Goal: Task Accomplishment & Management: Manage account settings

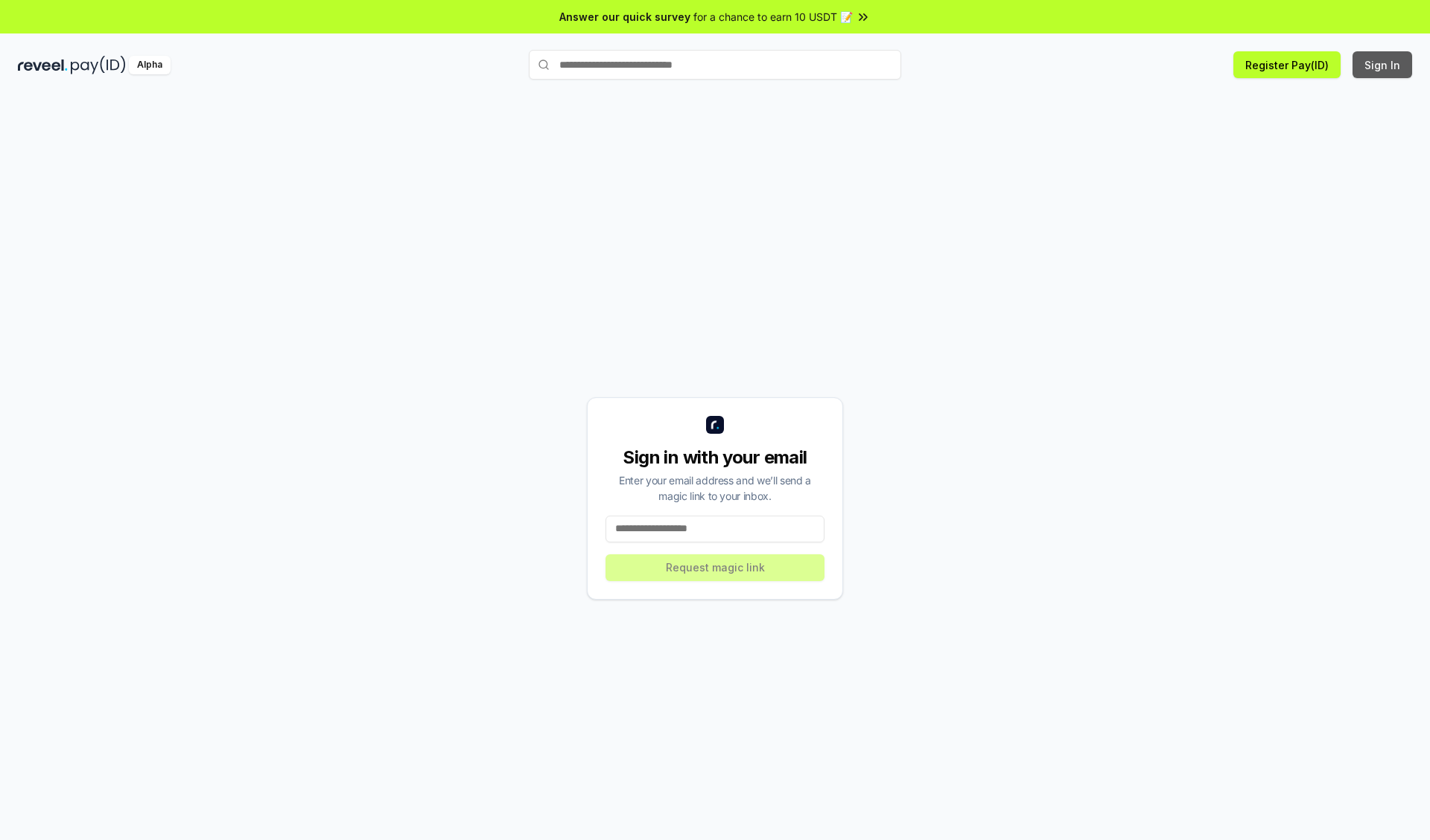
click at [1383, 65] on button "Sign In" at bounding box center [1382, 65] width 60 height 27
type input "**********"
click at [715, 567] on button "Request magic link" at bounding box center [715, 568] width 219 height 27
